Goal: Contribute content

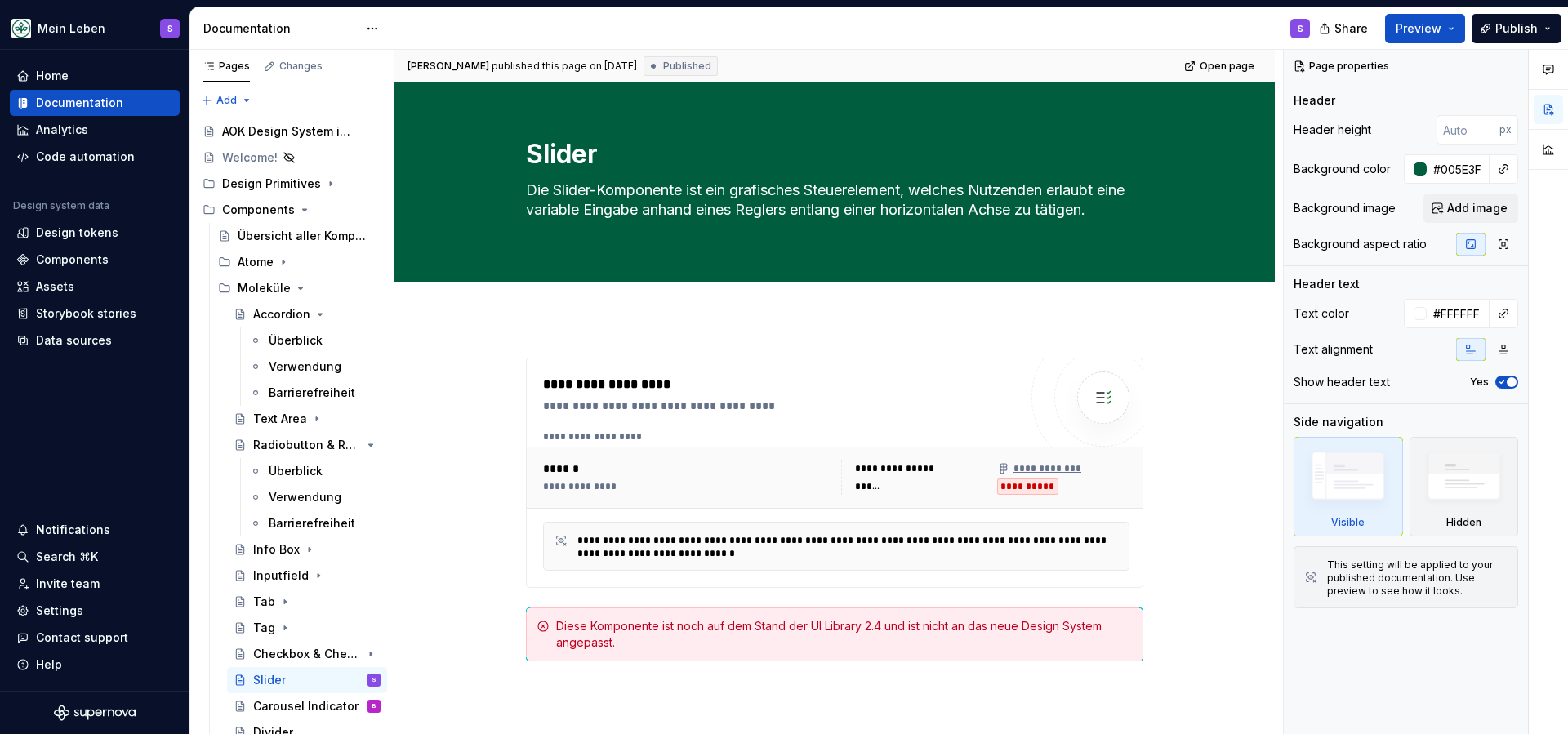
click at [230, 30] on div "Documentation" at bounding box center [281, 28] width 155 height 17
click at [55, 76] on div "Home" at bounding box center [52, 76] width 33 height 17
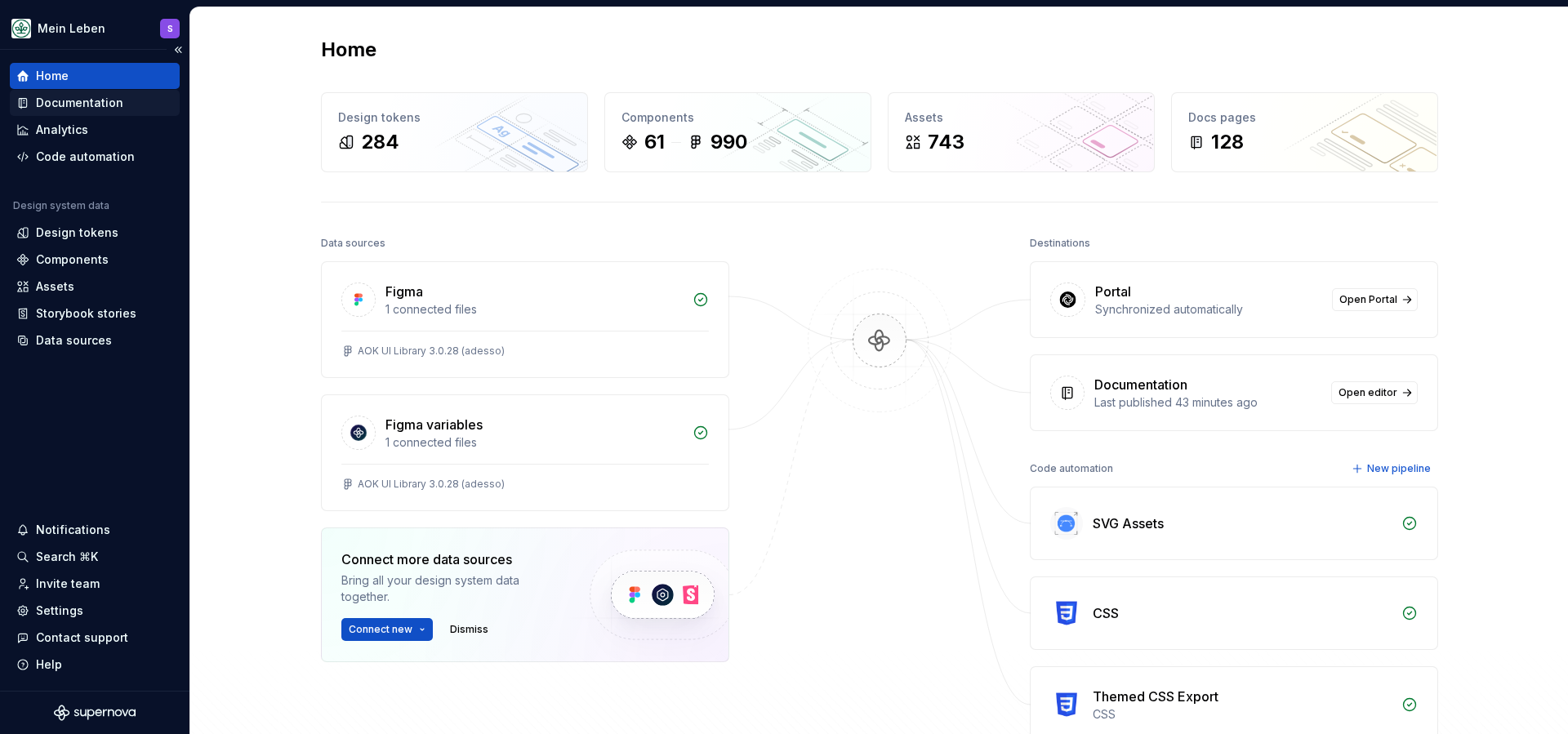
click at [82, 102] on div "Documentation" at bounding box center [79, 103] width 87 height 17
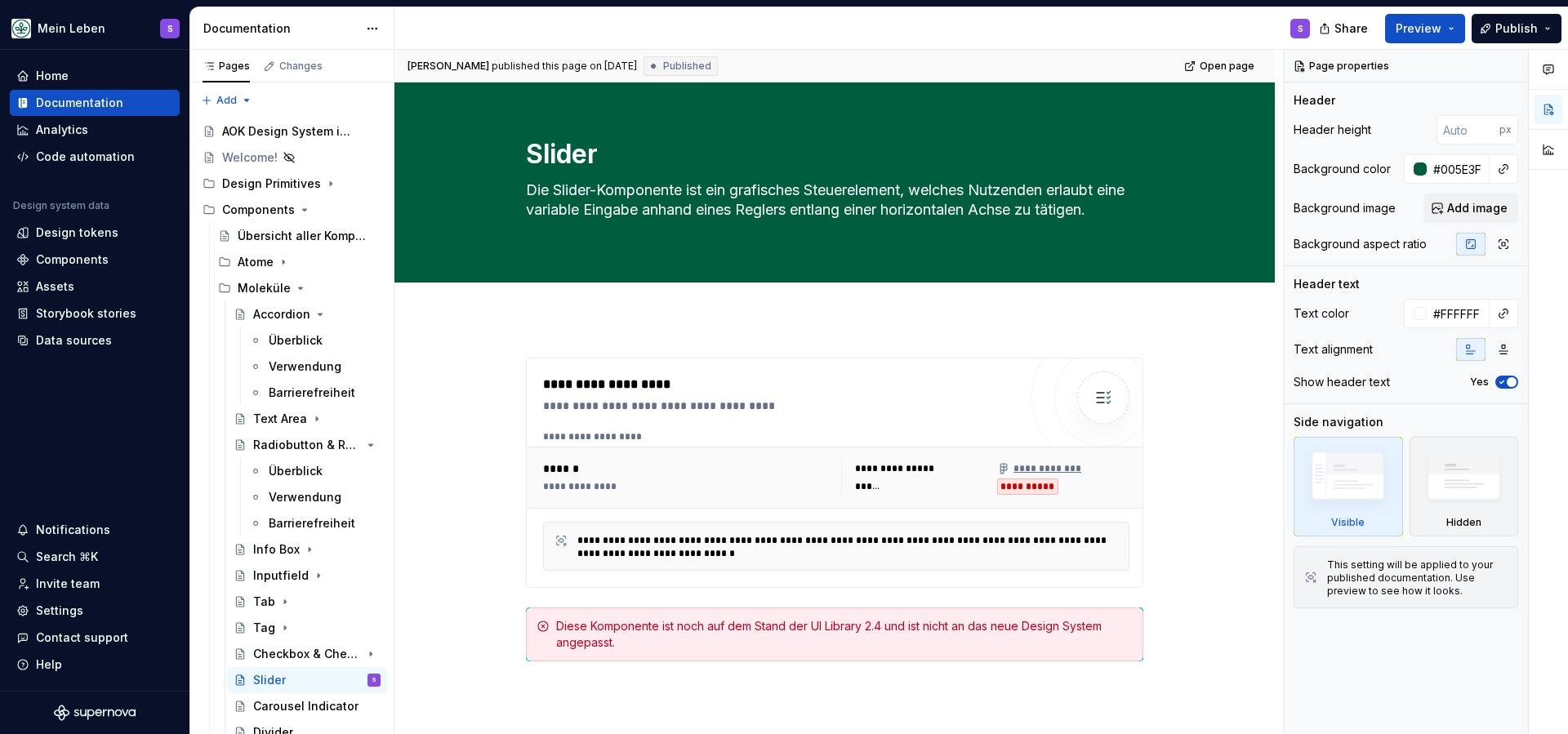
type textarea "*"
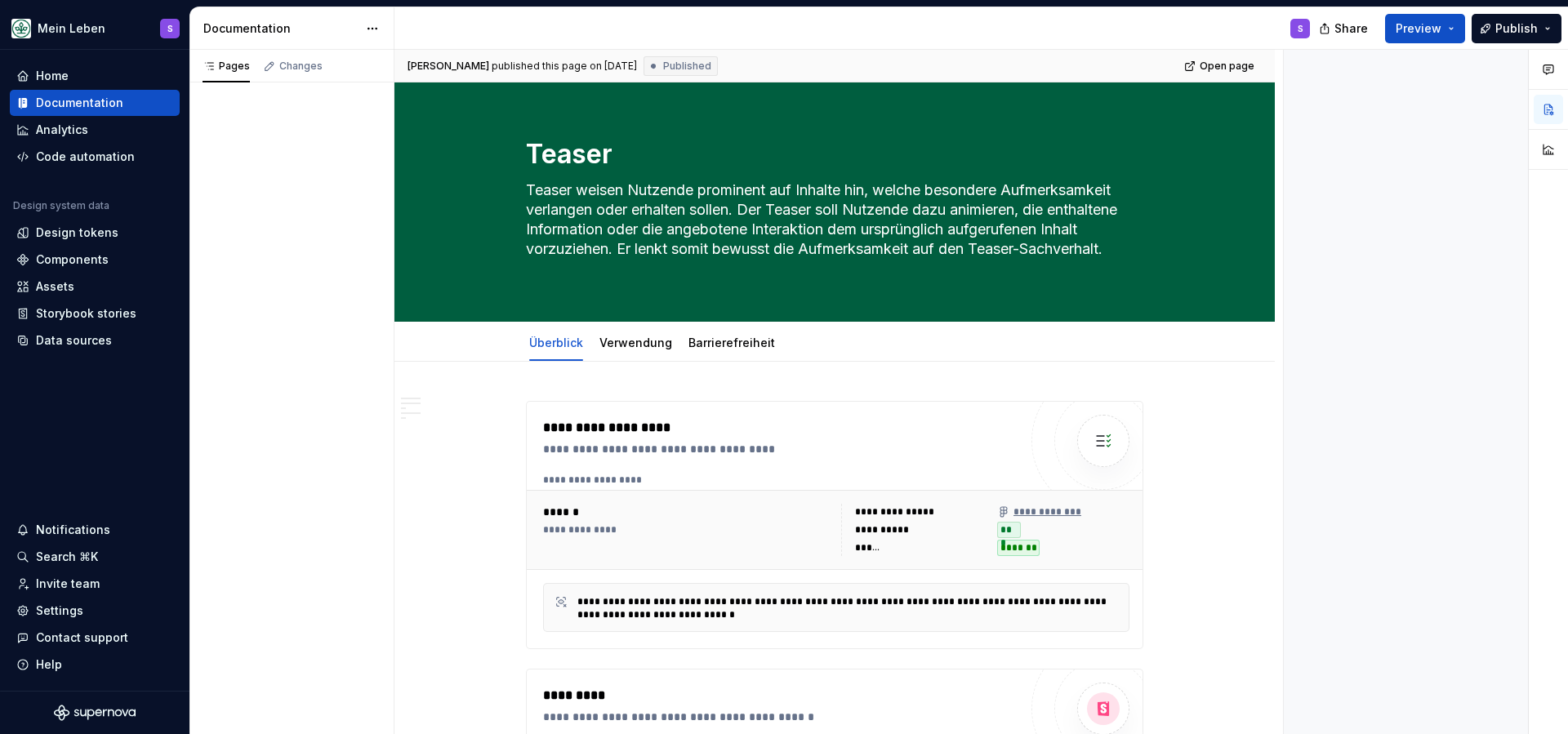
type textarea "*"
